Goal: Task Accomplishment & Management: Use online tool/utility

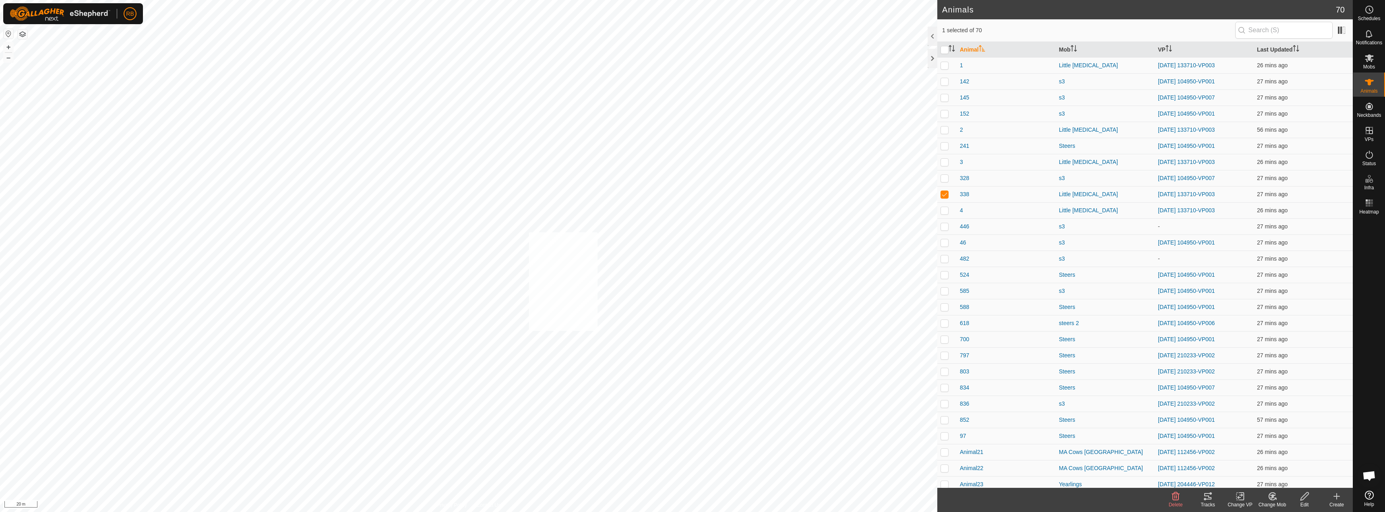
checkbox input "true"
click at [1211, 500] on icon at bounding box center [1208, 496] width 10 height 10
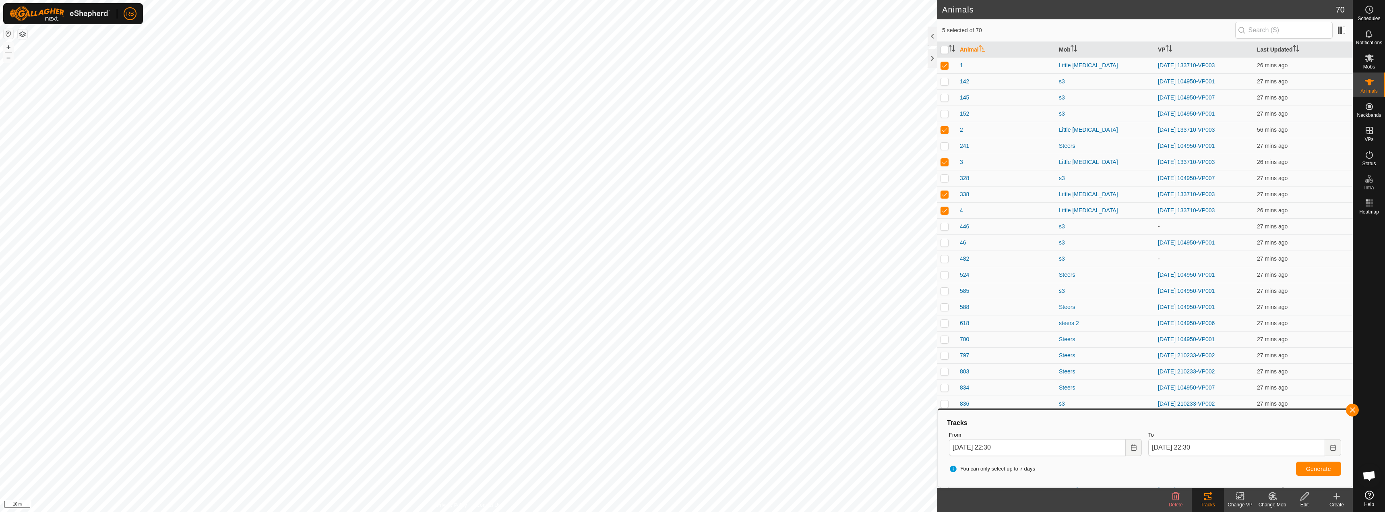
checkbox input "false"
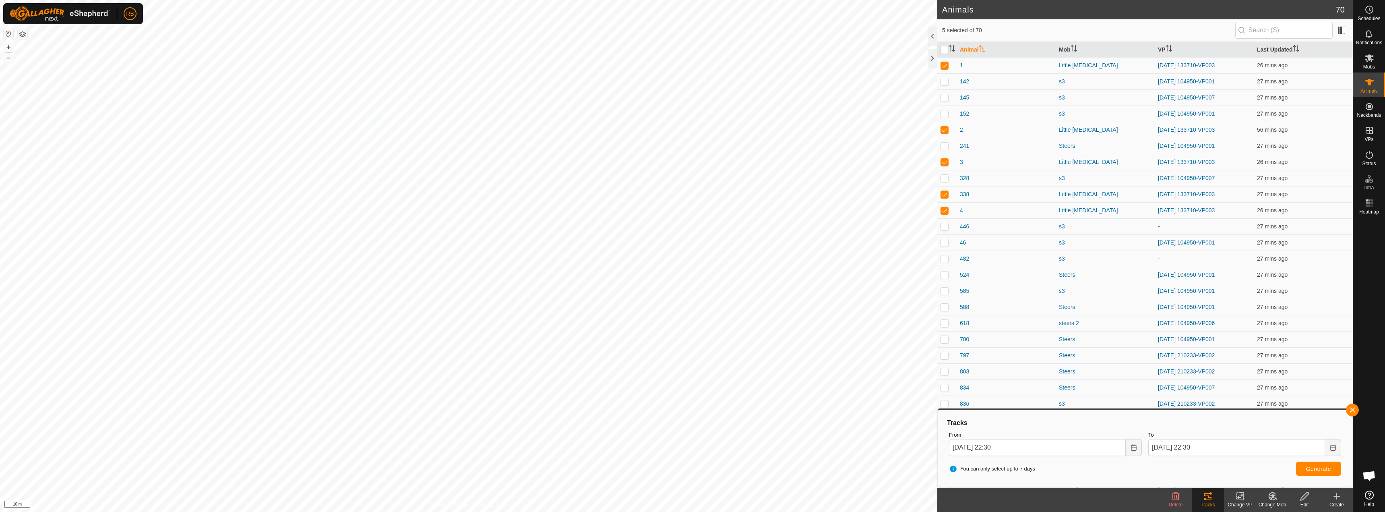
checkbox input "true"
checkbox input "false"
checkbox input "true"
checkbox input "false"
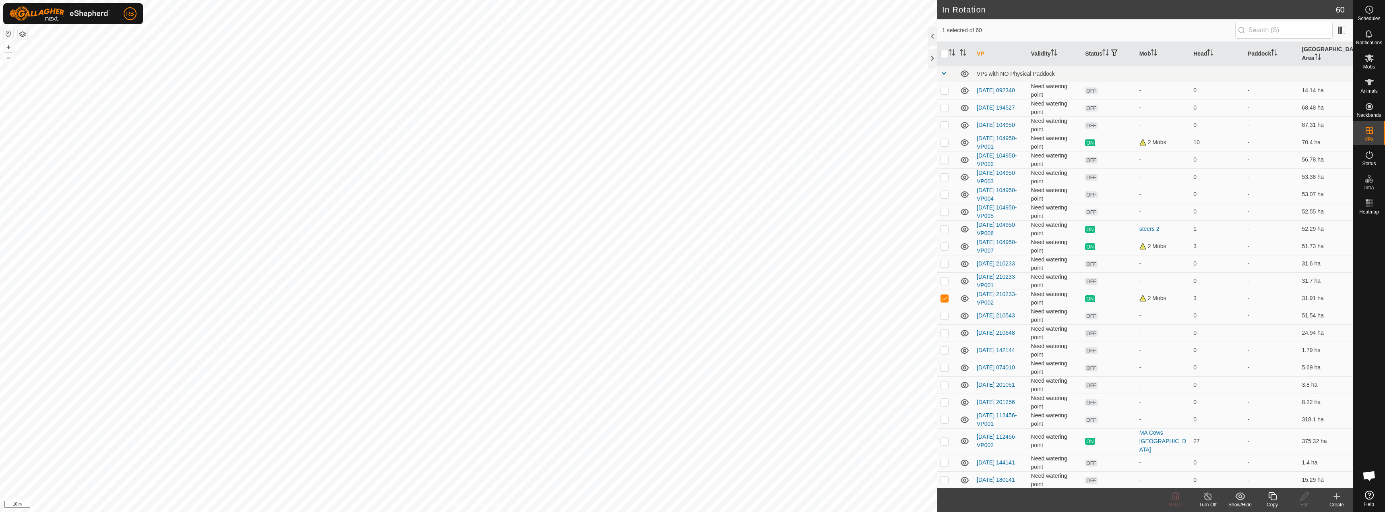
checkbox input "true"
checkbox input "false"
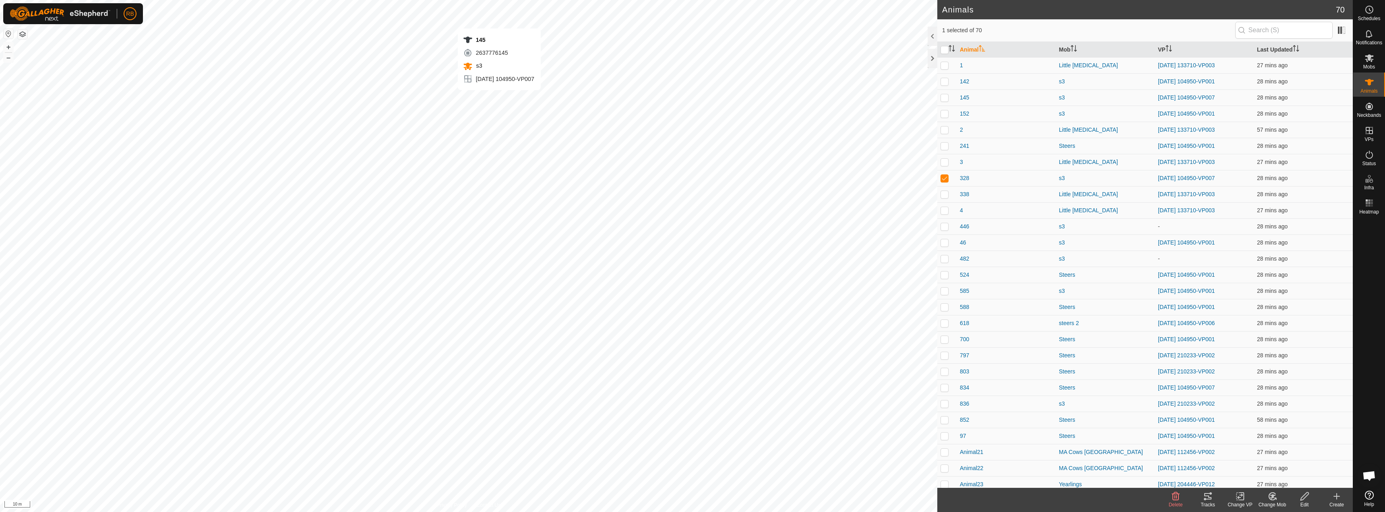
click at [499, 98] on div "145 2637776145 s3 [DATE] 104950-VP007 + – ⇧ i 10 m" at bounding box center [468, 256] width 937 height 512
checkbox input "true"
click at [1203, 498] on icon at bounding box center [1208, 496] width 10 height 10
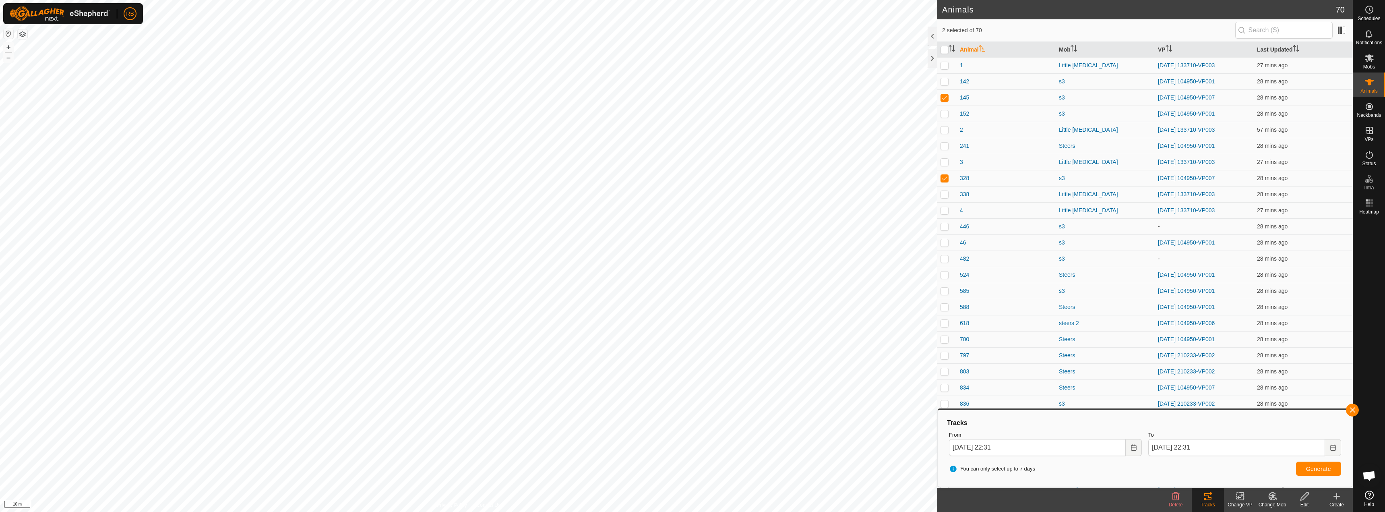
click at [1237, 498] on icon at bounding box center [1240, 496] width 10 height 10
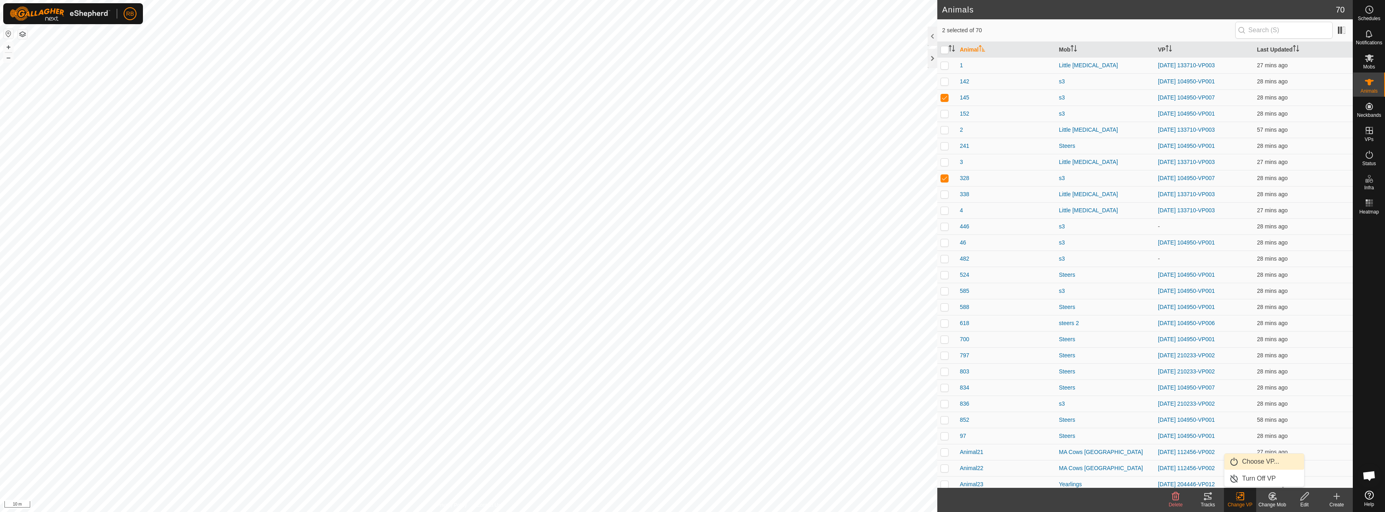
click at [1259, 462] on link "Choose VP..." at bounding box center [1264, 461] width 80 height 16
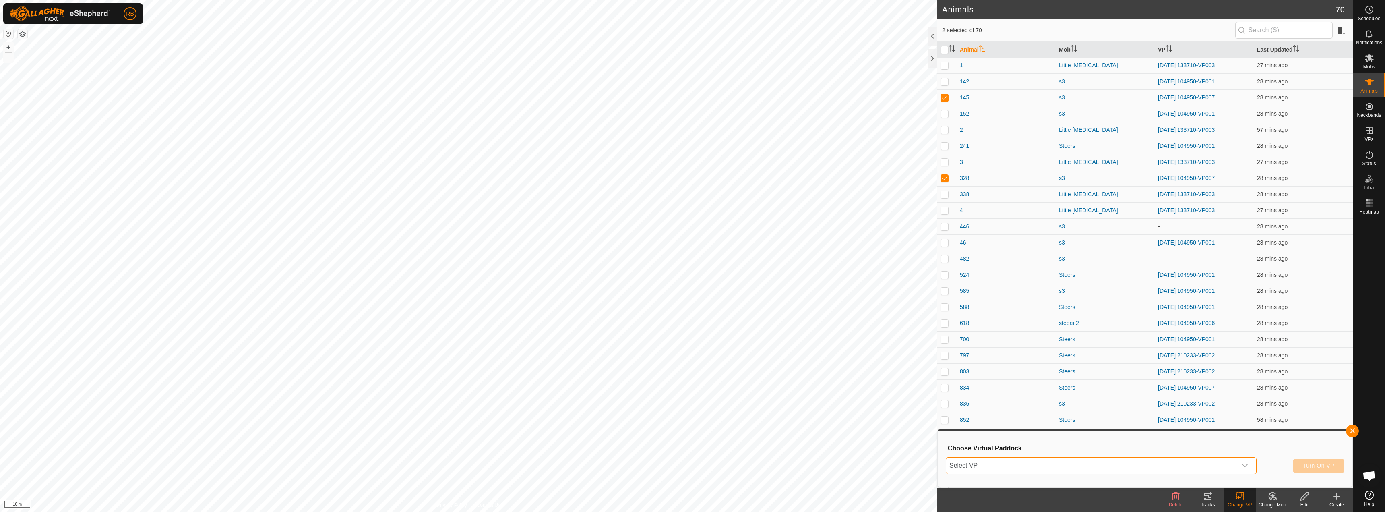
click at [1229, 465] on span "Select VP" at bounding box center [1091, 465] width 291 height 16
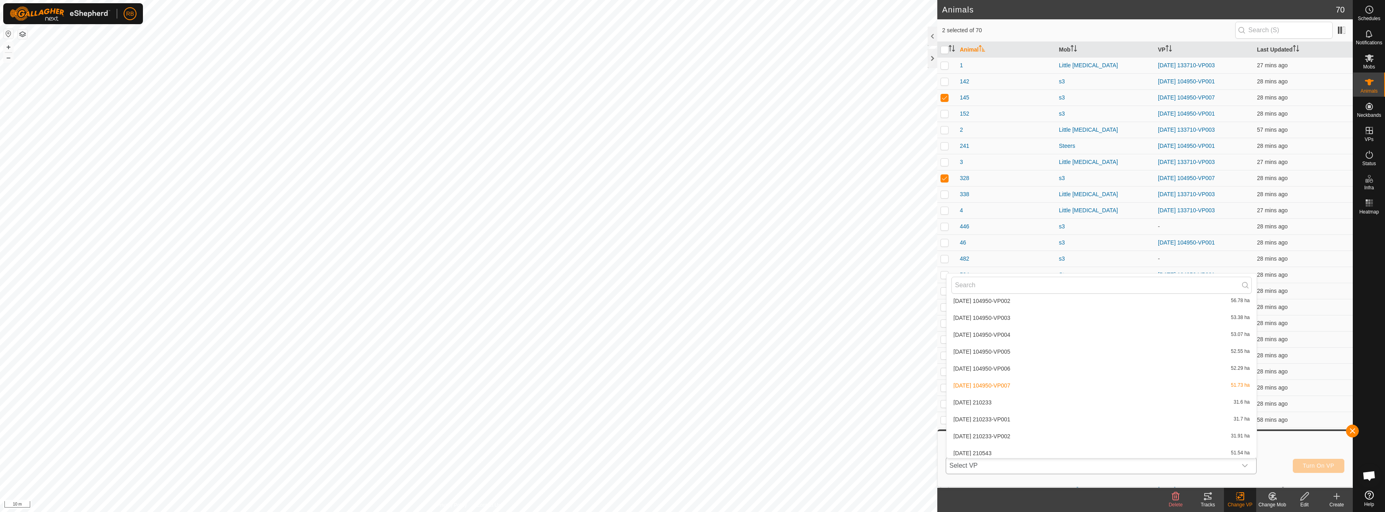
scroll to position [89, 0]
click at [1005, 372] on li "[DATE] 104950-VP006 52.29 ha" at bounding box center [1101, 369] width 310 height 16
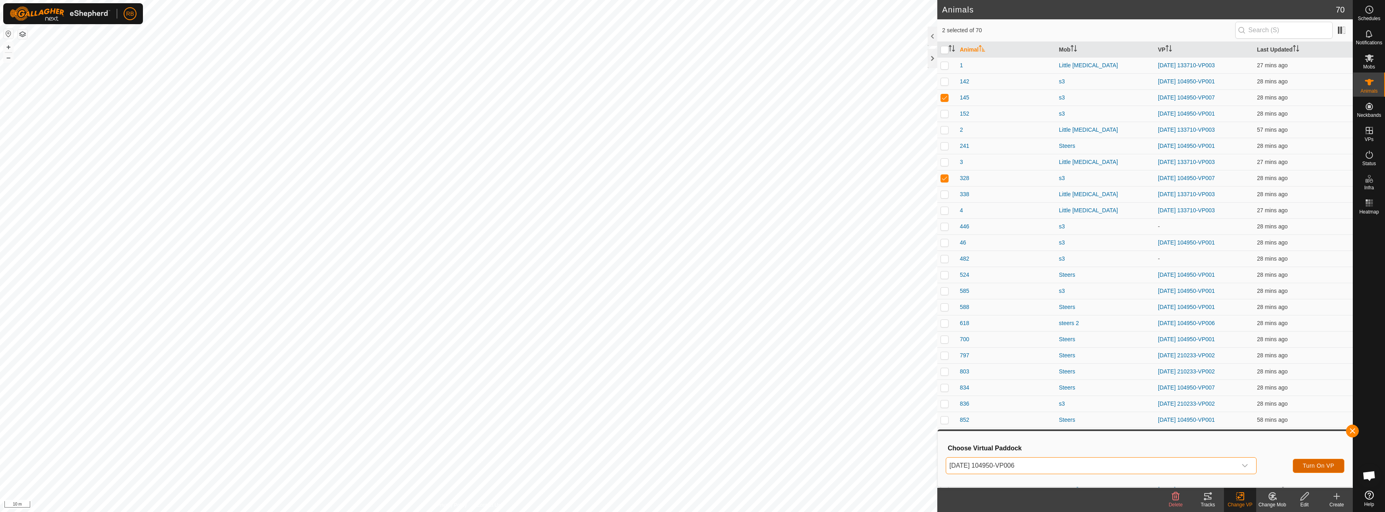
click at [1304, 465] on span "Turn On VP" at bounding box center [1317, 465] width 31 height 6
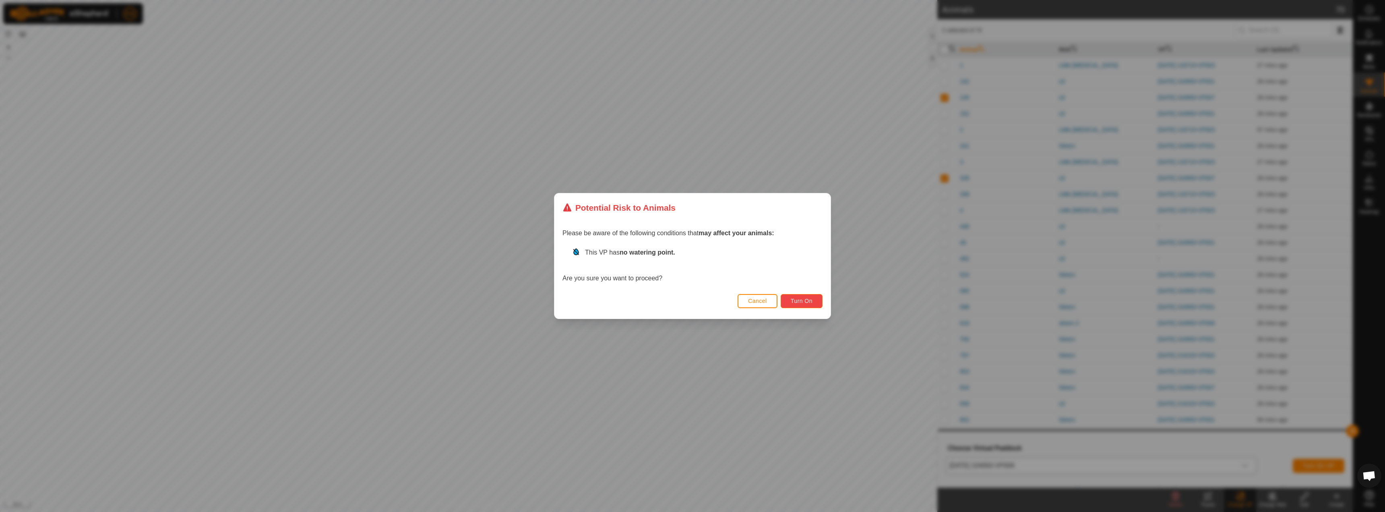
click at [795, 301] on span "Turn On" at bounding box center [802, 300] width 22 height 6
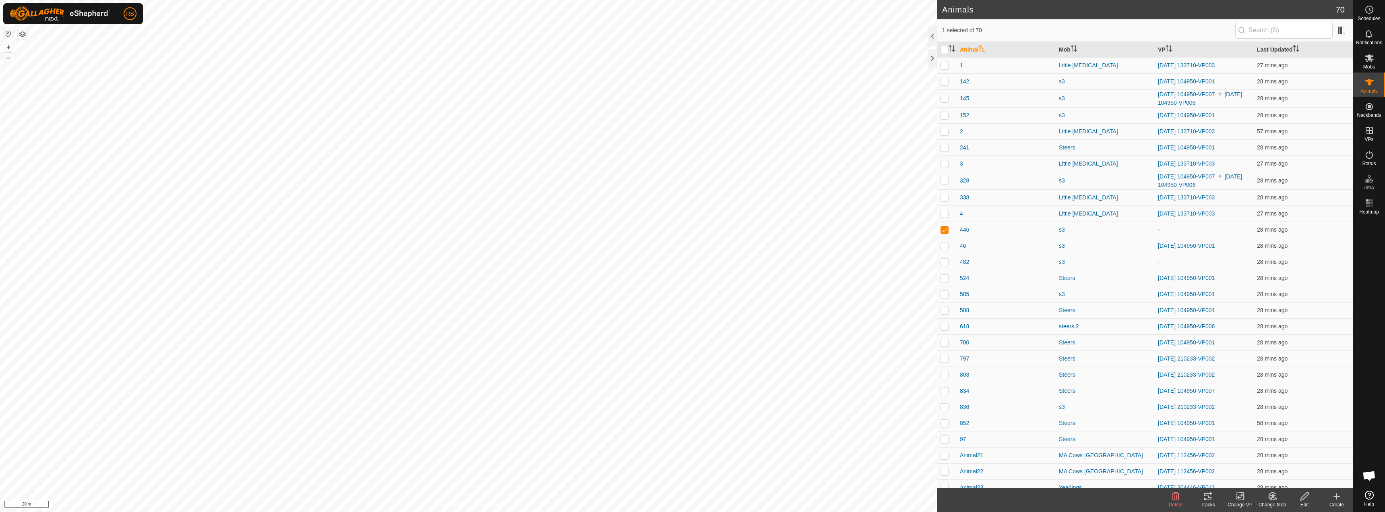
click at [279, 312] on div "482 3145142482 s3 - + – ⇧ i 20 m" at bounding box center [468, 256] width 937 height 512
click at [285, 313] on div "482 3145142482 s3 - + – ⇧ i 20 m" at bounding box center [468, 256] width 937 height 512
checkbox input "true"
click at [1208, 503] on div "Tracks" at bounding box center [1207, 504] width 32 height 7
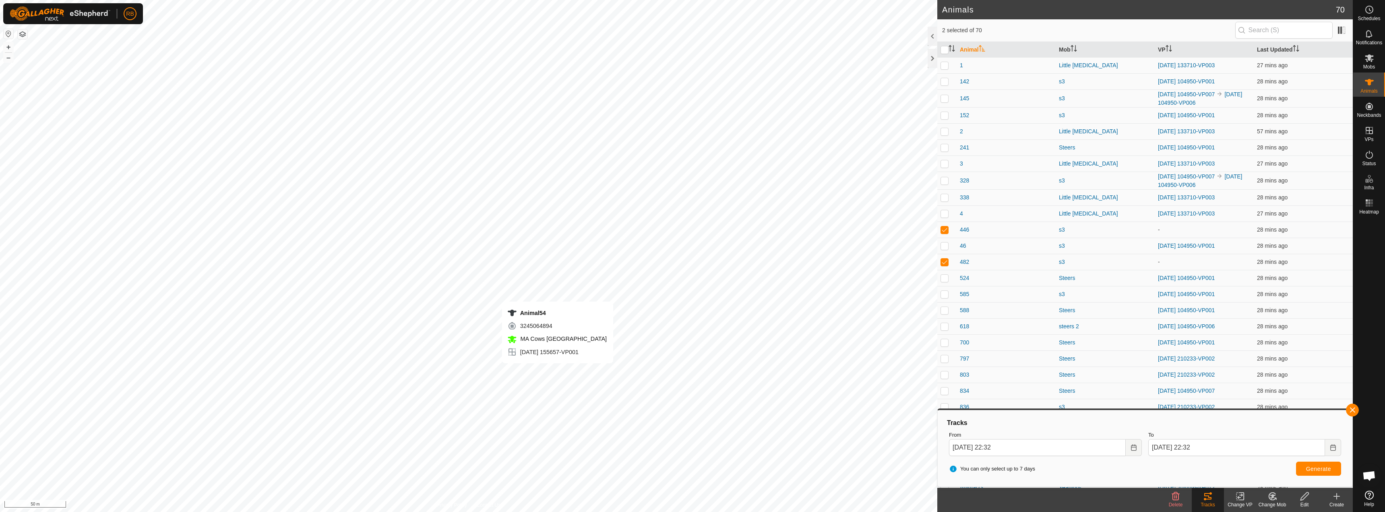
checkbox input "false"
checkbox input "true"
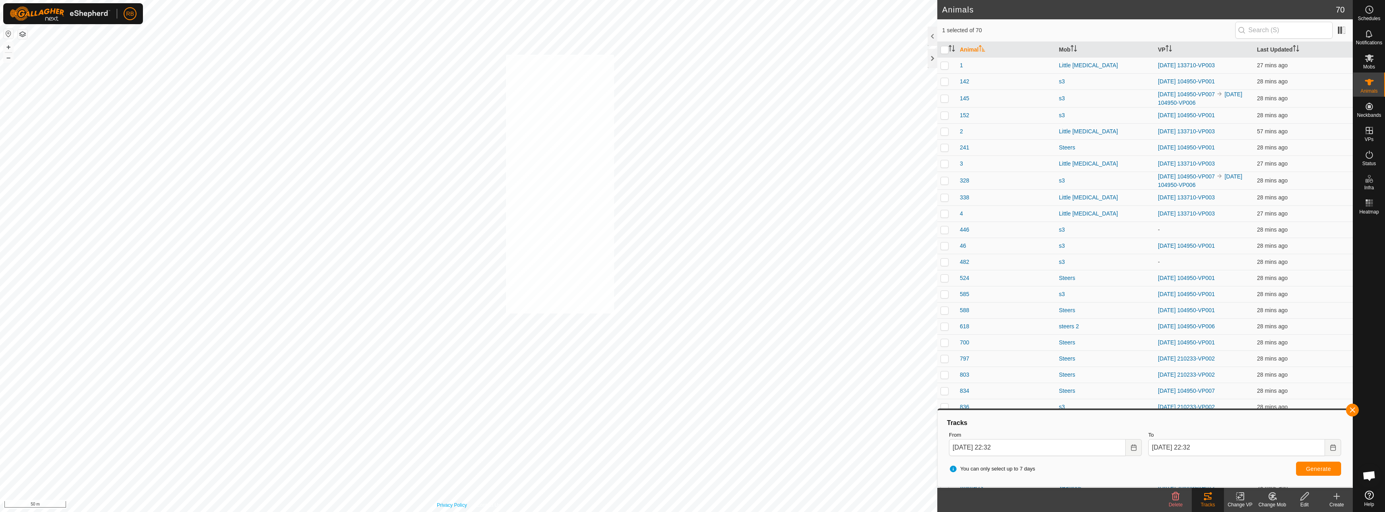
checkbox input "true"
click at [1208, 500] on icon at bounding box center [1208, 496] width 10 height 10
click at [1347, 408] on button "button" at bounding box center [1352, 409] width 13 height 13
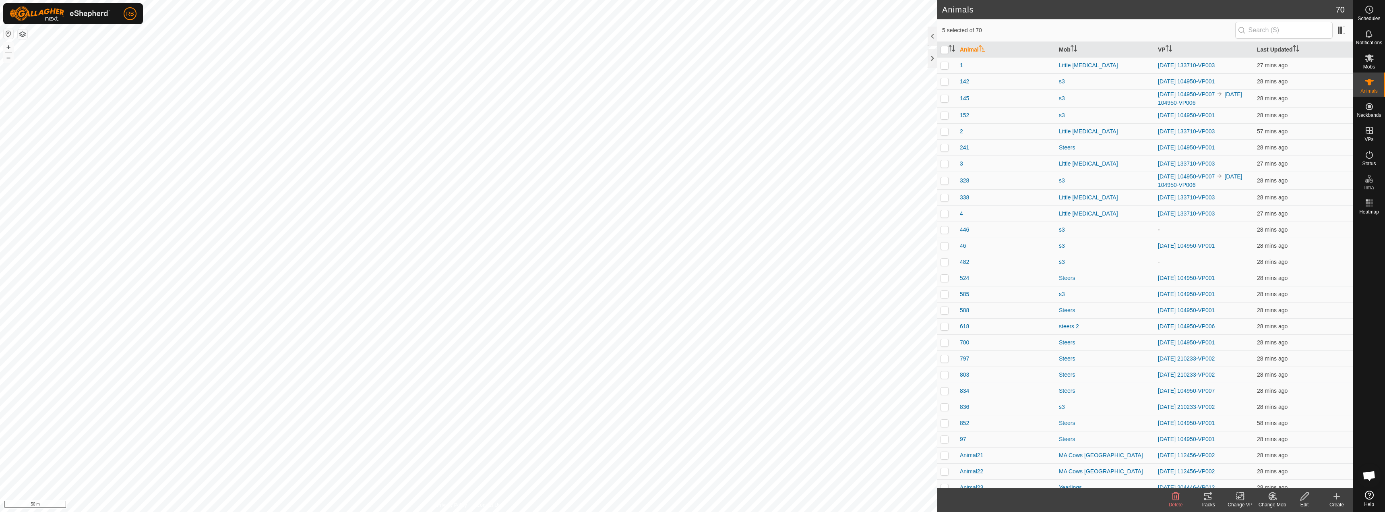
click at [1209, 500] on icon at bounding box center [1208, 496] width 10 height 10
